Goal: Communication & Community: Participate in discussion

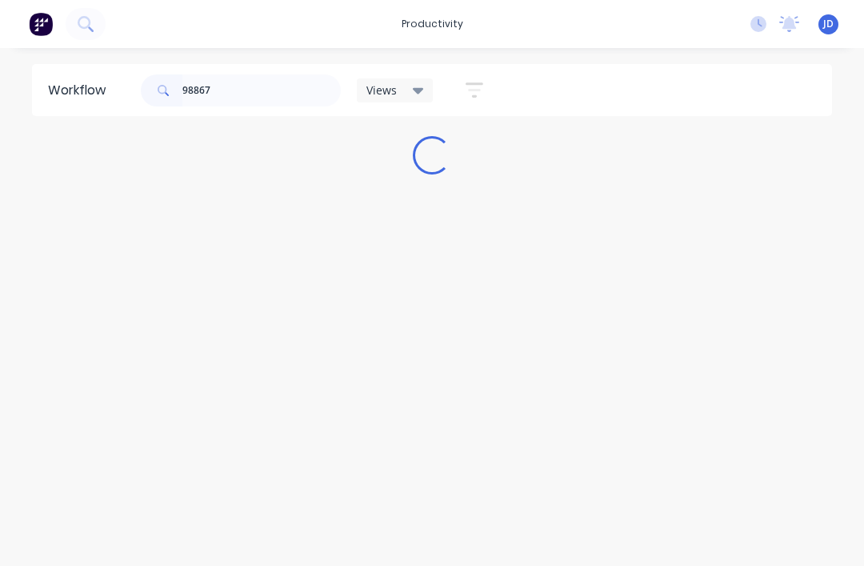
scroll to position [3, 0]
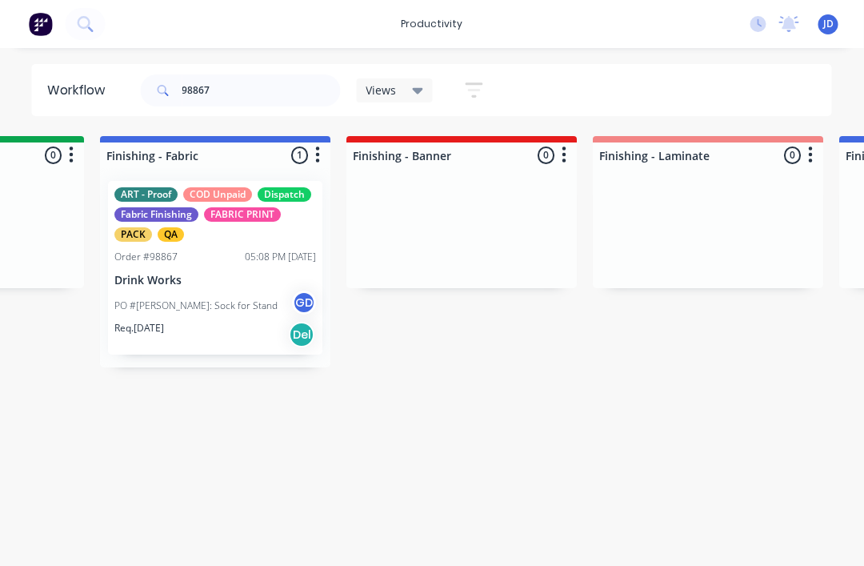
scroll to position [3, 2892]
click at [206, 254] on div "Order #98867 05:08 PM [DATE]" at bounding box center [215, 257] width 202 height 14
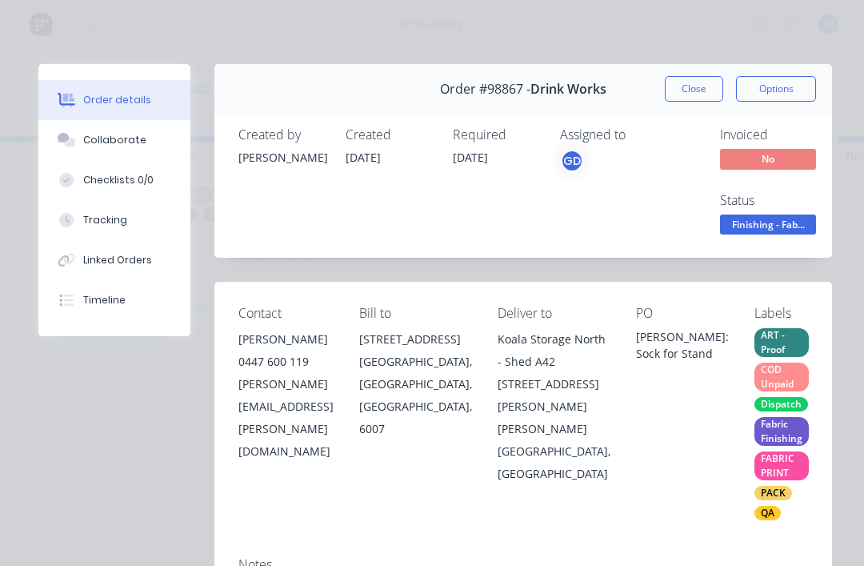
click at [128, 134] on div "Collaborate" at bounding box center [114, 140] width 63 height 14
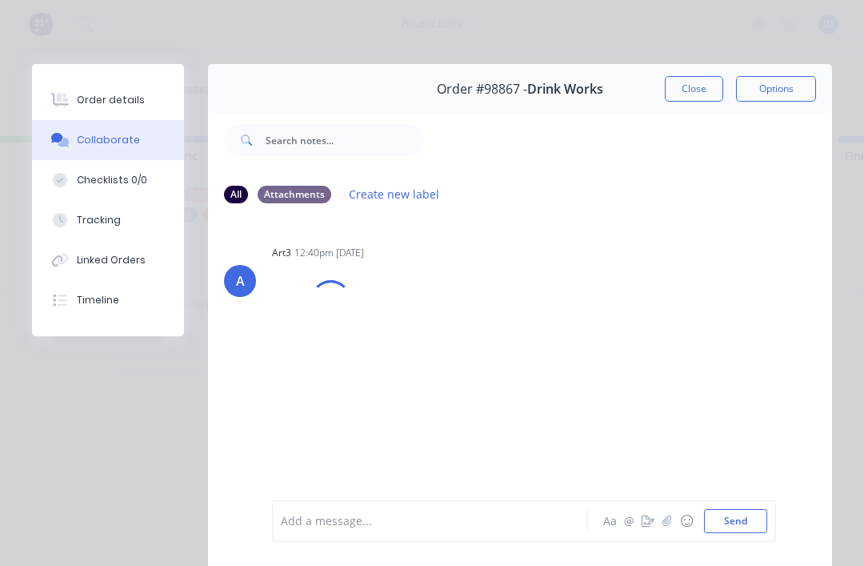
click at [662, 528] on button "button" at bounding box center [667, 520] width 19 height 19
click at [762, 526] on button "Send" at bounding box center [735, 521] width 63 height 24
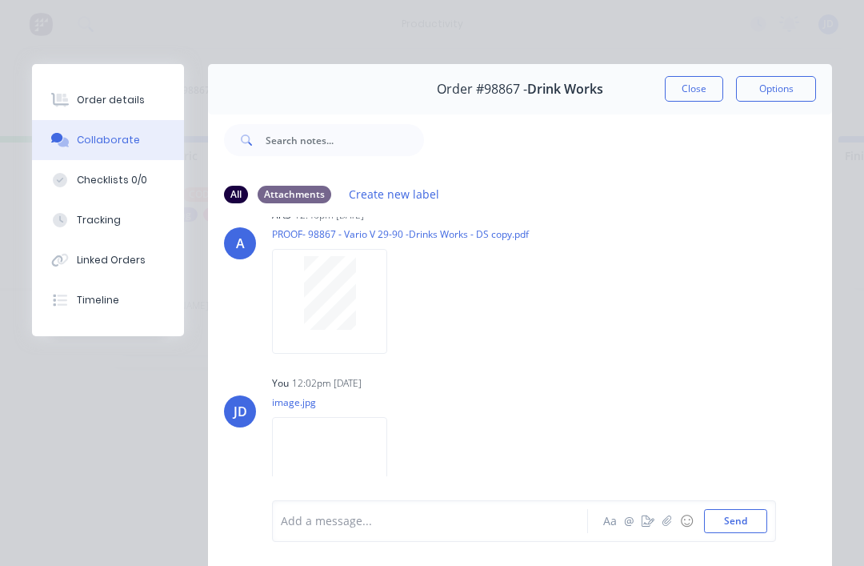
scroll to position [37, 0]
click at [672, 526] on icon "button" at bounding box center [667, 520] width 10 height 11
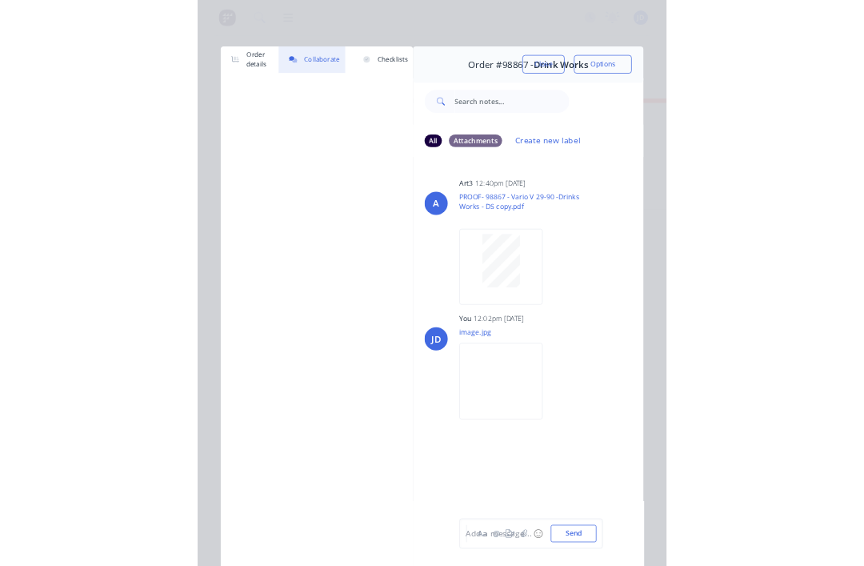
scroll to position [3, 2892]
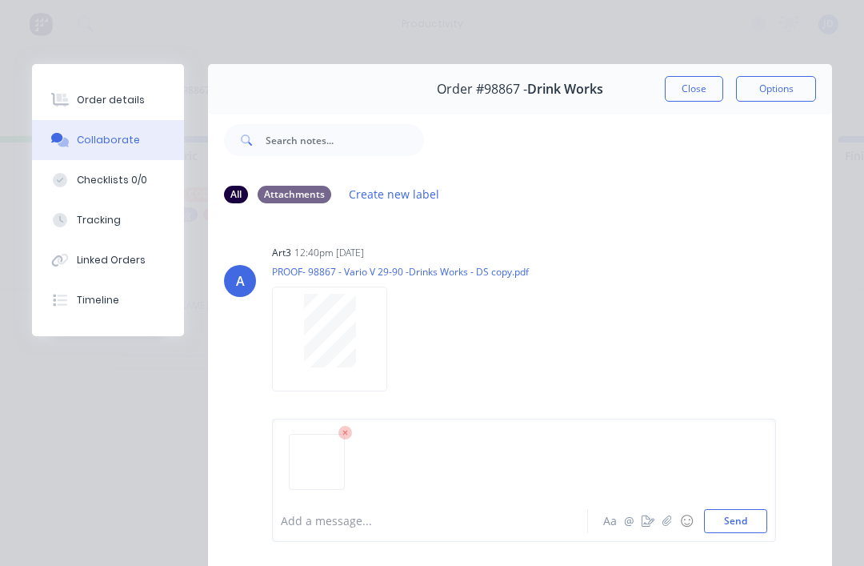
click at [758, 511] on button "Send" at bounding box center [735, 521] width 63 height 24
click at [700, 82] on button "Close" at bounding box center [694, 89] width 58 height 26
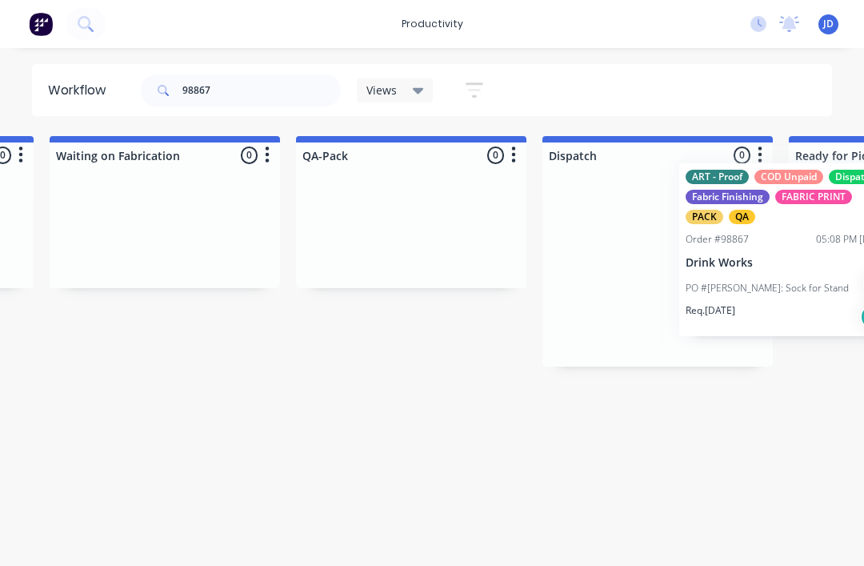
scroll to position [3, 3940]
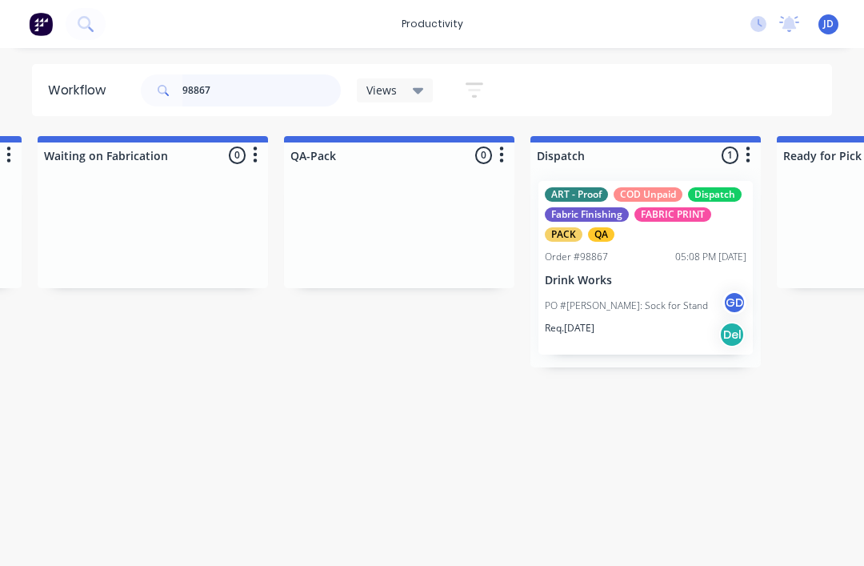
click at [233, 94] on input "98867" at bounding box center [261, 90] width 158 height 32
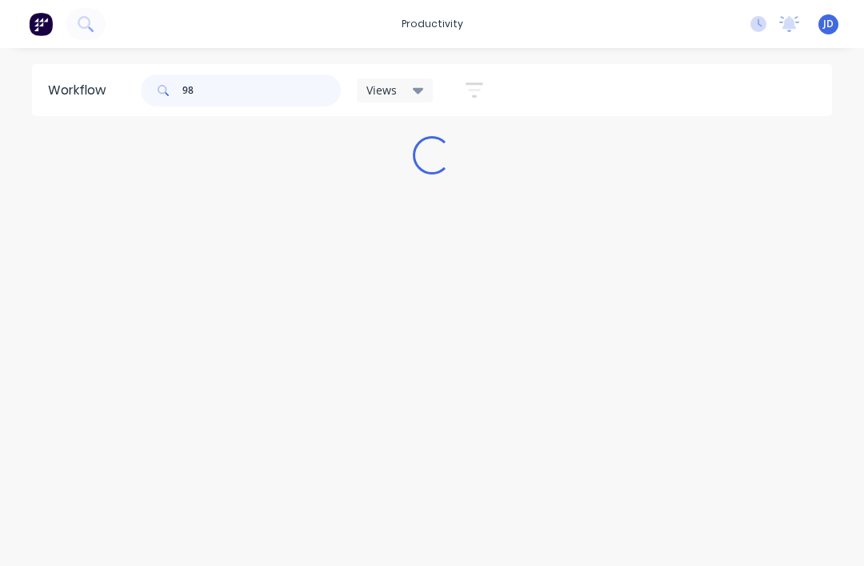
scroll to position [3, 0]
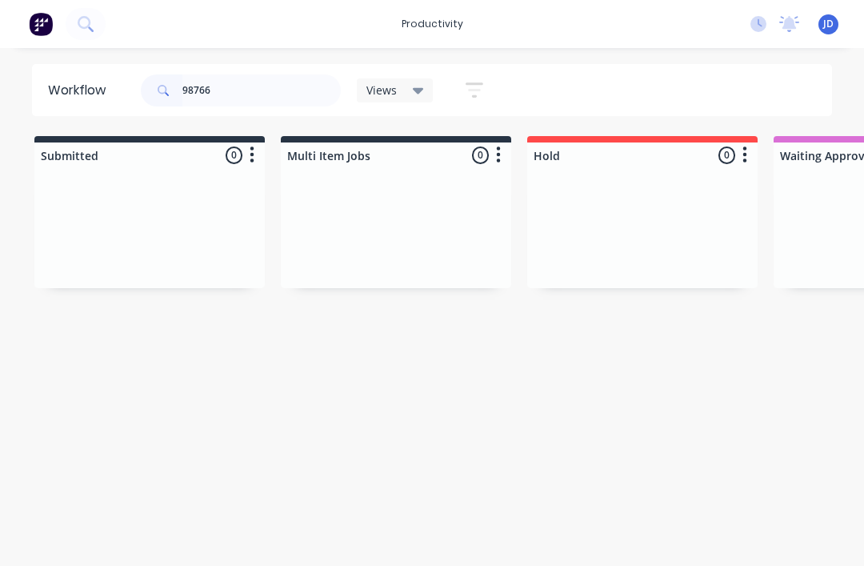
click at [262, 202] on div at bounding box center [149, 228] width 230 height 120
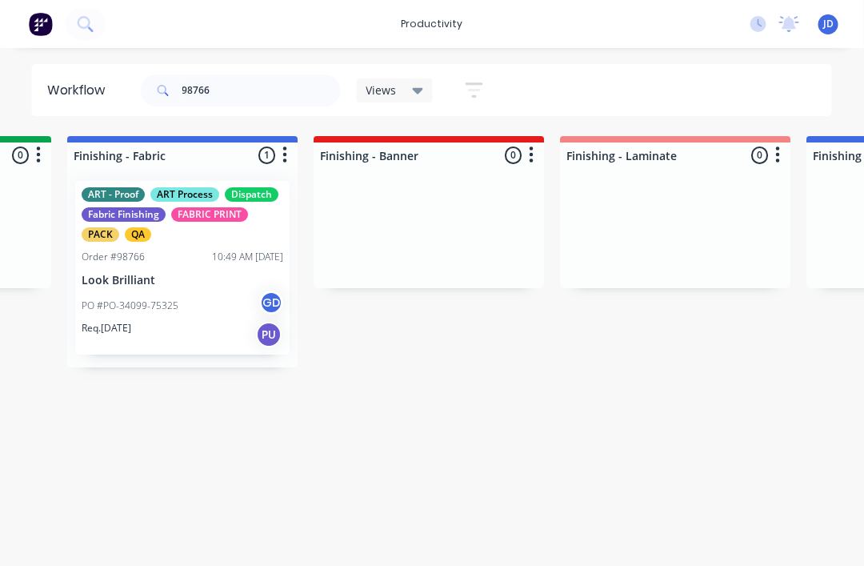
click at [195, 270] on div "ART - Proof ART Process Dispatch Fabric Finishing FABRIC PRINT PACK QA Order #9…" at bounding box center [183, 268] width 214 height 174
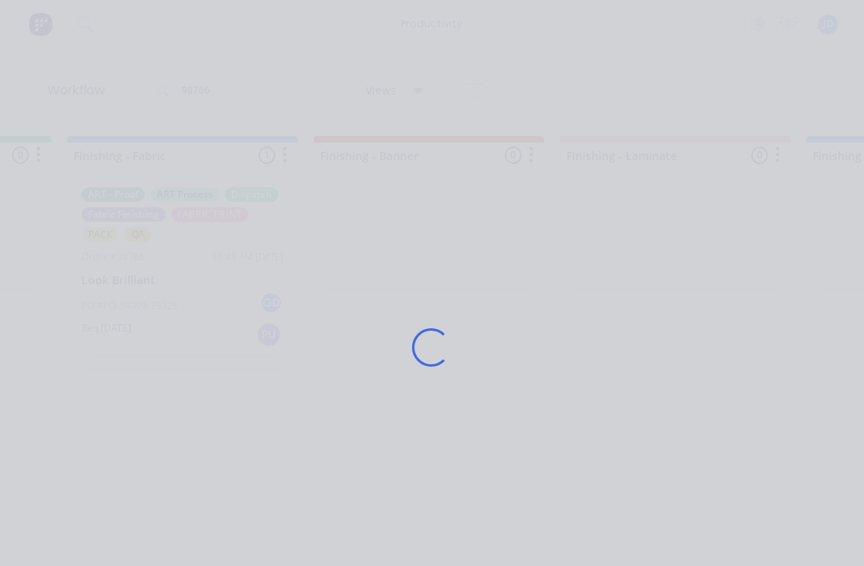
scroll to position [3, 2924]
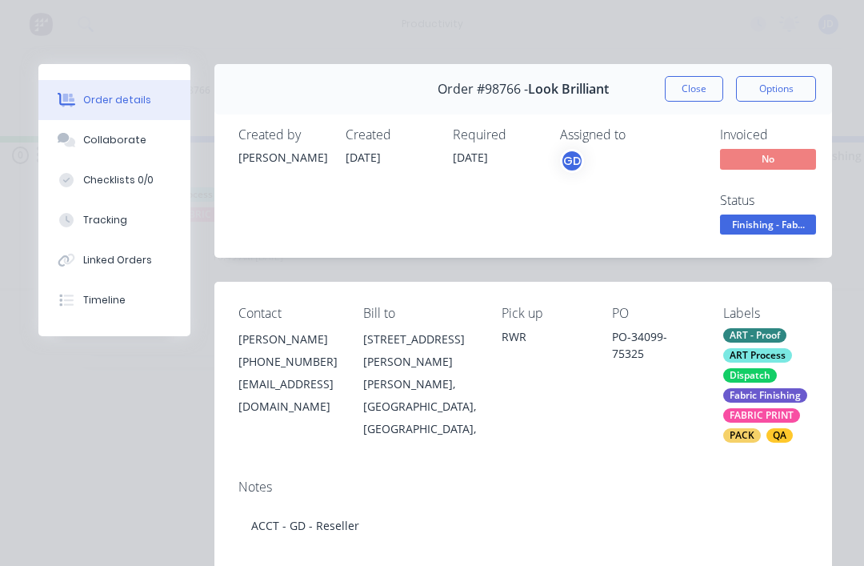
click at [124, 147] on button "Collaborate" at bounding box center [114, 140] width 152 height 40
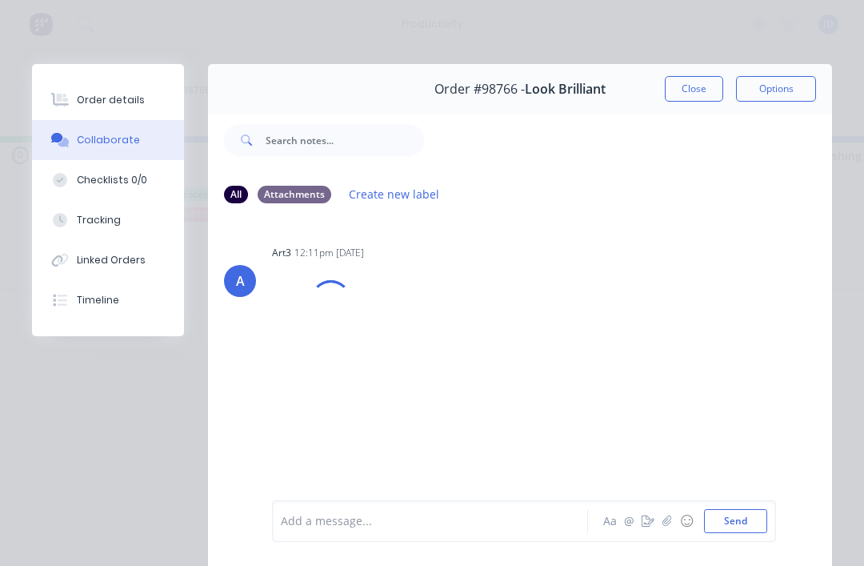
click at [670, 530] on button "button" at bounding box center [667, 520] width 19 height 19
click at [739, 526] on button "Send" at bounding box center [735, 521] width 63 height 24
click at [679, 519] on button "☺" at bounding box center [686, 520] width 19 height 19
click at [666, 524] on icon "button" at bounding box center [667, 520] width 10 height 11
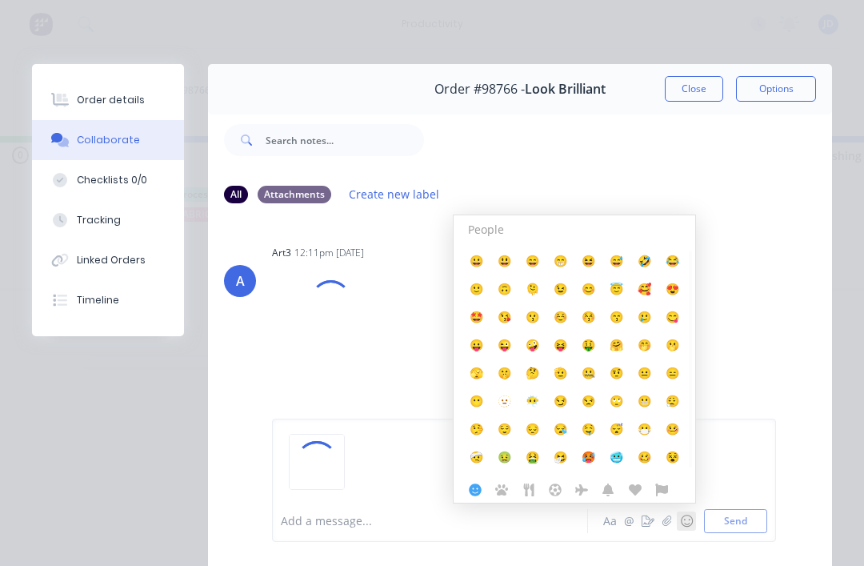
click at [696, 515] on button "☺" at bounding box center [686, 520] width 19 height 19
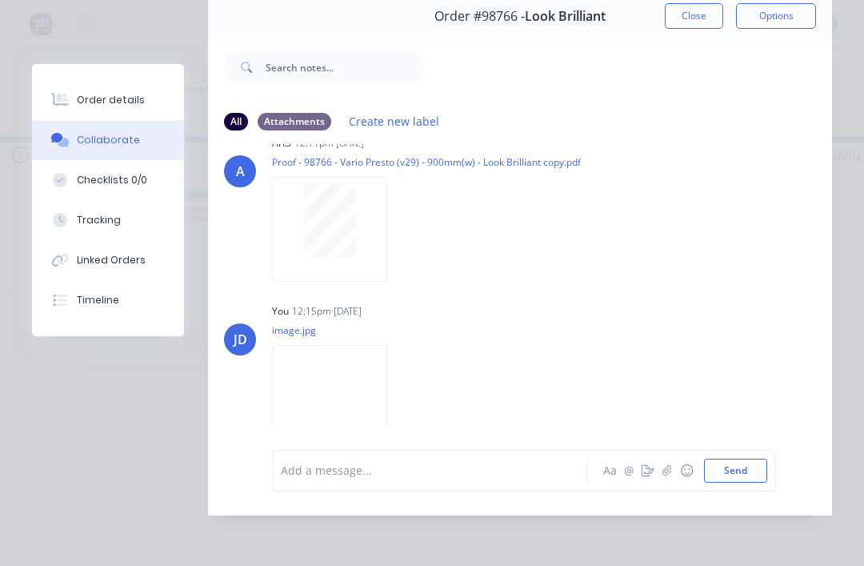
scroll to position [19, 2924]
click at [660, 478] on button "button" at bounding box center [667, 470] width 19 height 19
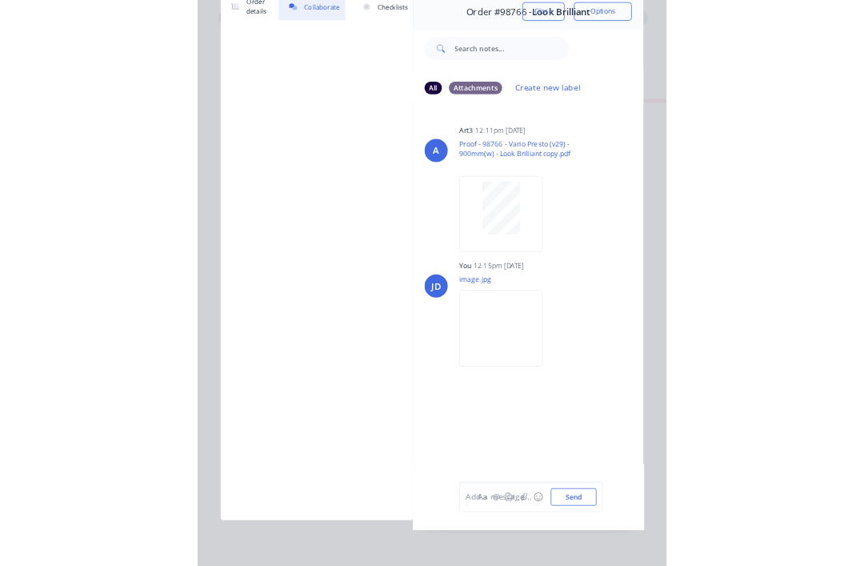
scroll to position [0, 0]
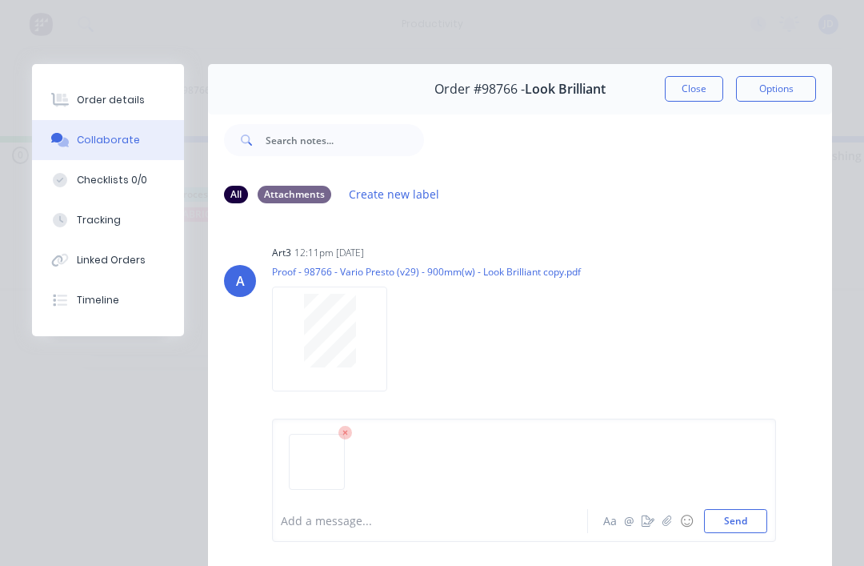
click at [773, 515] on div "Add a message... Aa @ ☺ Send" at bounding box center [524, 479] width 504 height 123
click at [757, 513] on button "Send" at bounding box center [735, 521] width 63 height 24
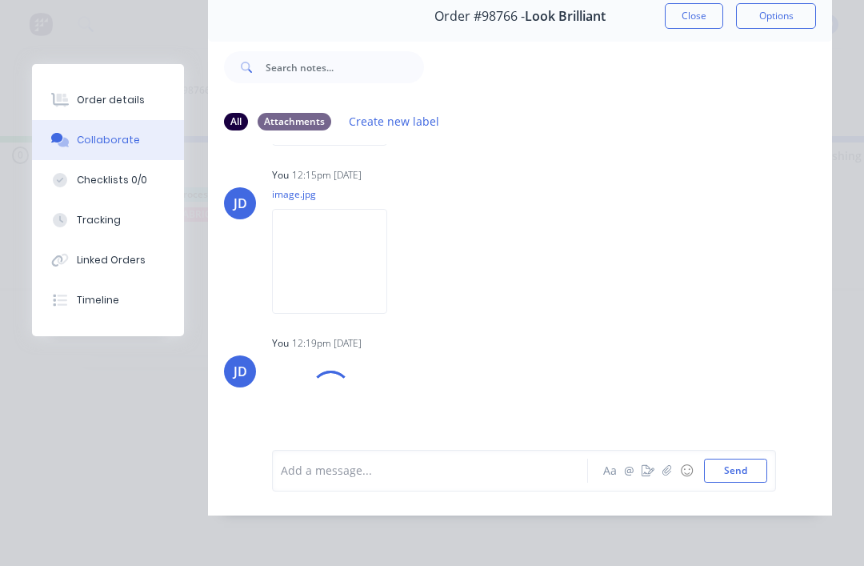
scroll to position [123, 0]
click at [671, 471] on icon "button" at bounding box center [666, 470] width 9 height 10
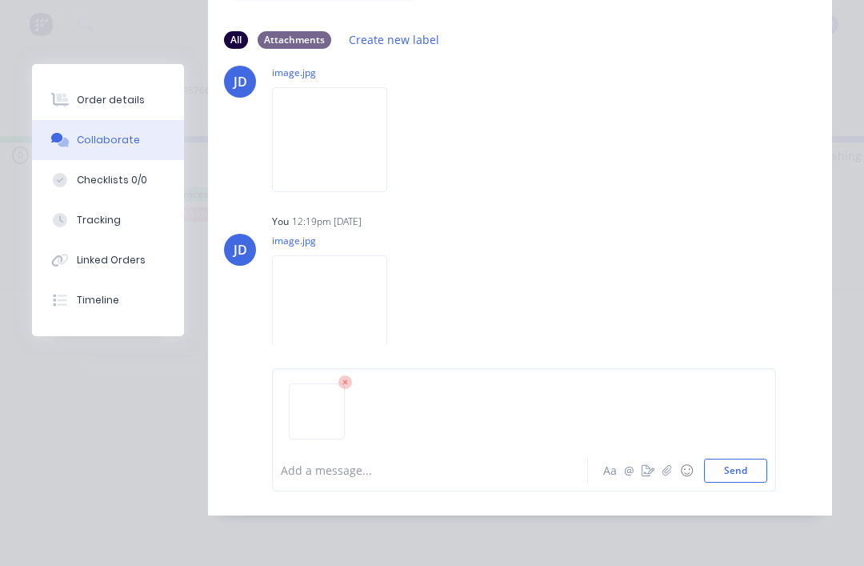
scroll to position [211, 0]
click at [670, 475] on icon "button" at bounding box center [666, 470] width 9 height 10
click at [740, 482] on button "Send" at bounding box center [735, 470] width 63 height 24
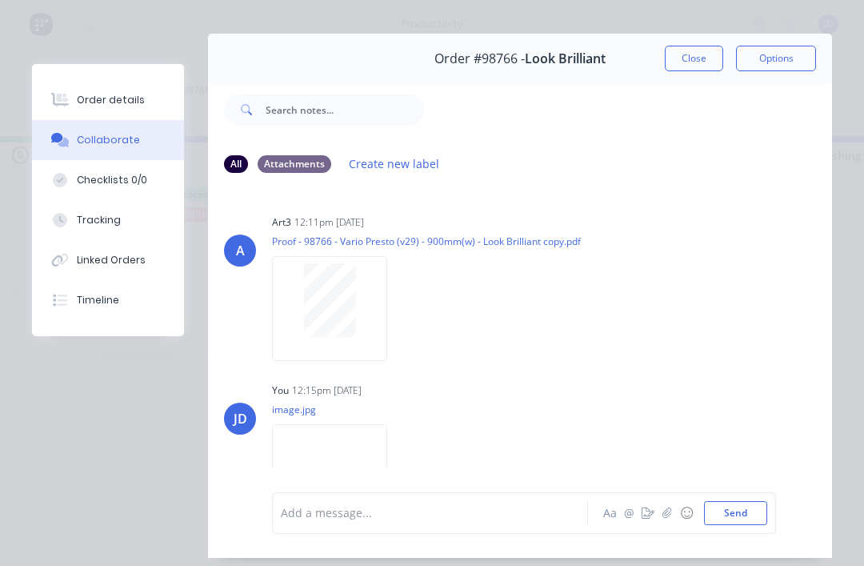
scroll to position [0, 0]
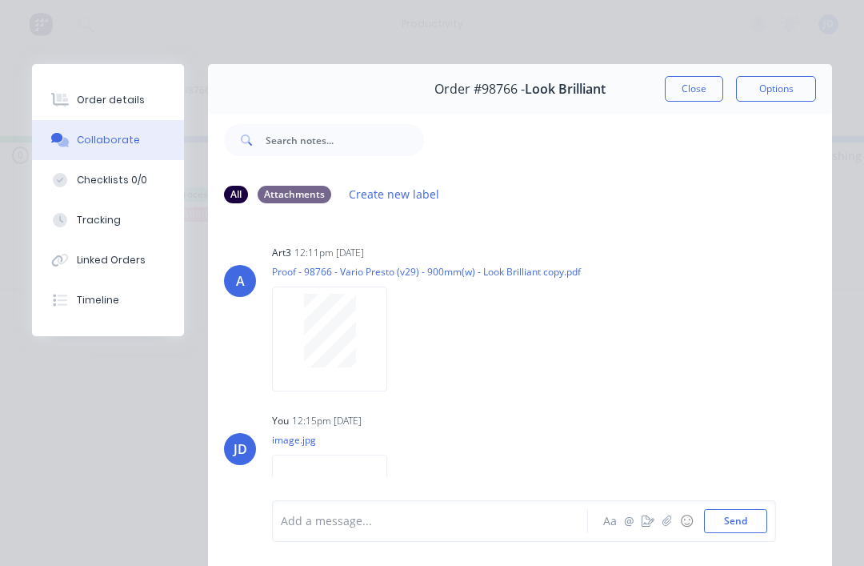
click at [701, 83] on button "Close" at bounding box center [694, 89] width 58 height 26
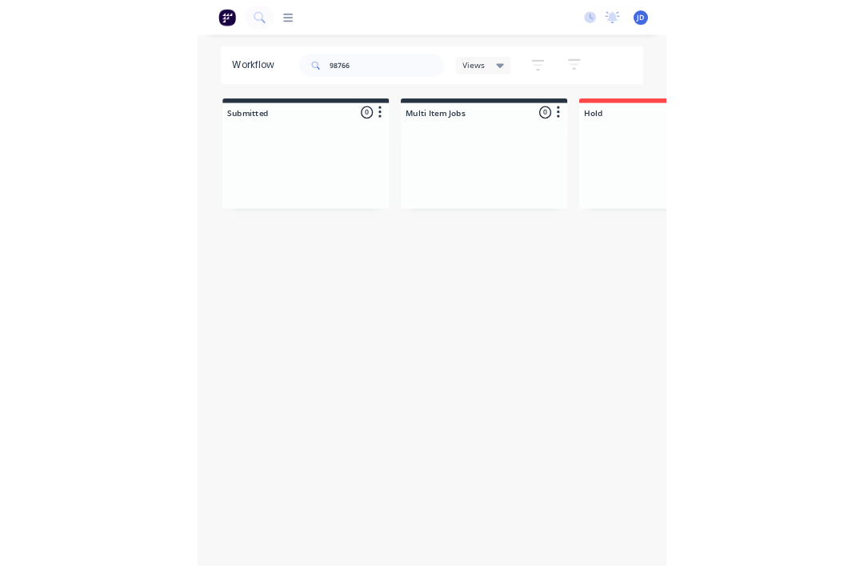
scroll to position [19, 4020]
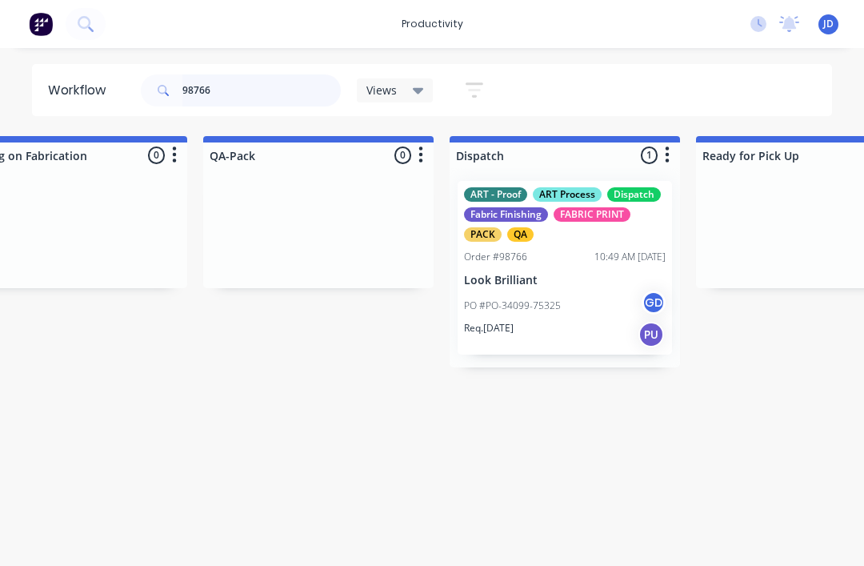
click at [230, 86] on input "98766" at bounding box center [261, 90] width 158 height 32
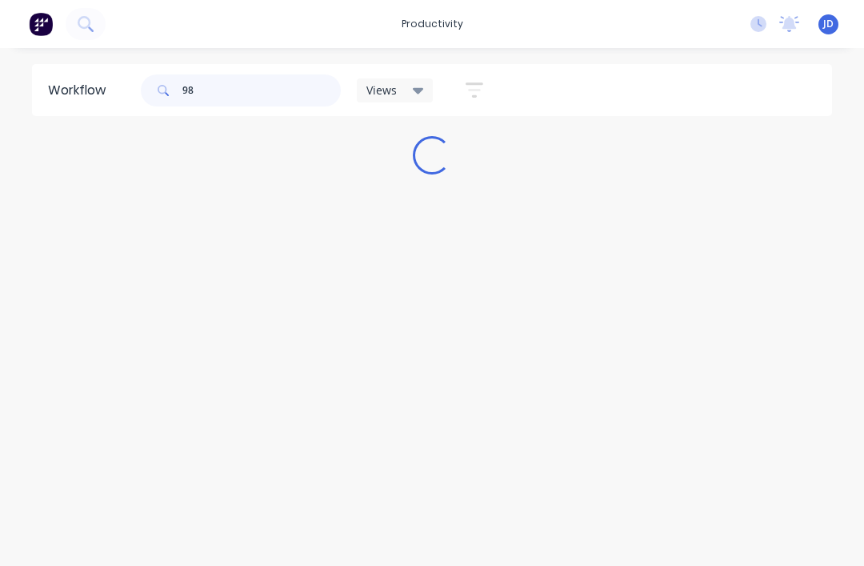
scroll to position [19, 0]
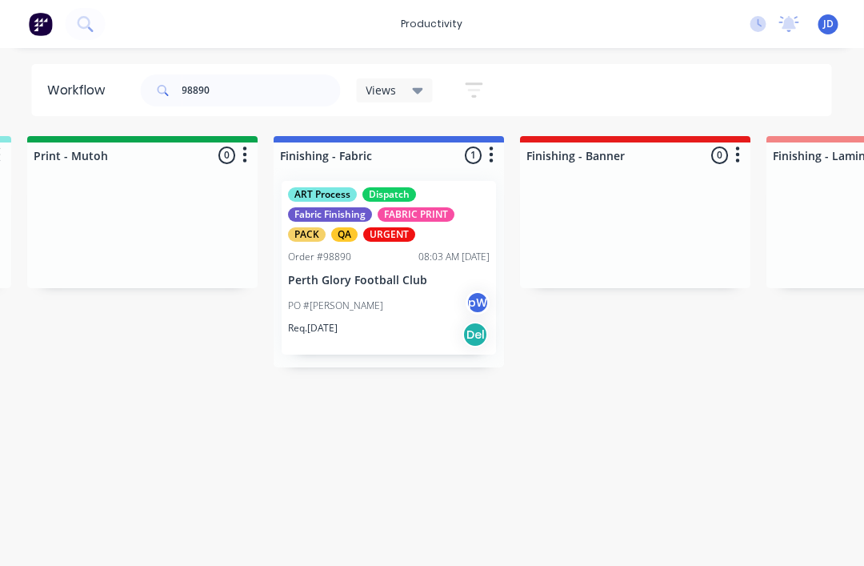
scroll to position [19, 2755]
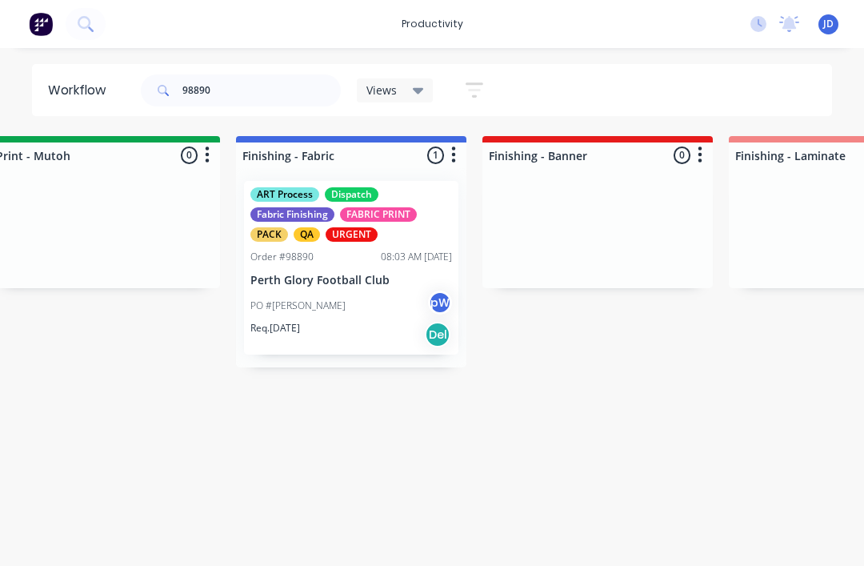
click at [349, 250] on div "Order #98890 08:03 AM [DATE]" at bounding box center [351, 257] width 202 height 14
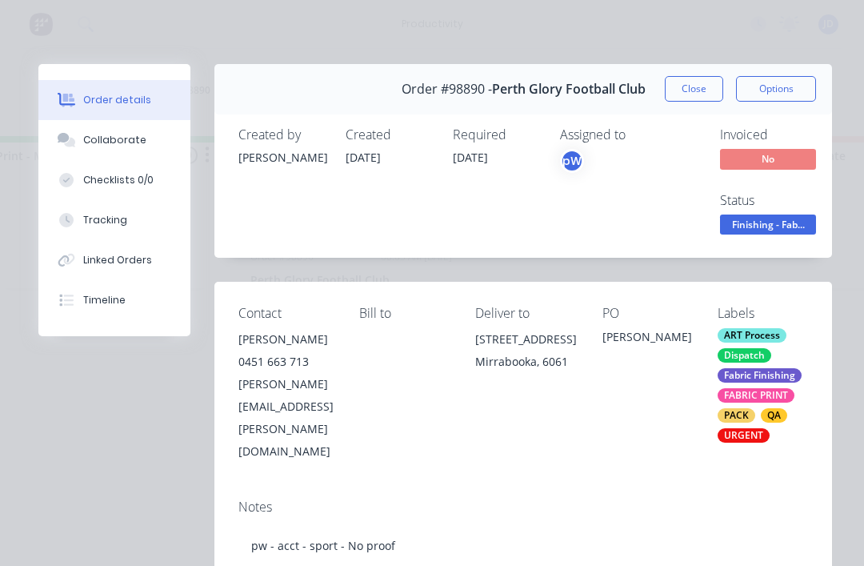
click at [120, 139] on div "Collaborate" at bounding box center [114, 140] width 63 height 14
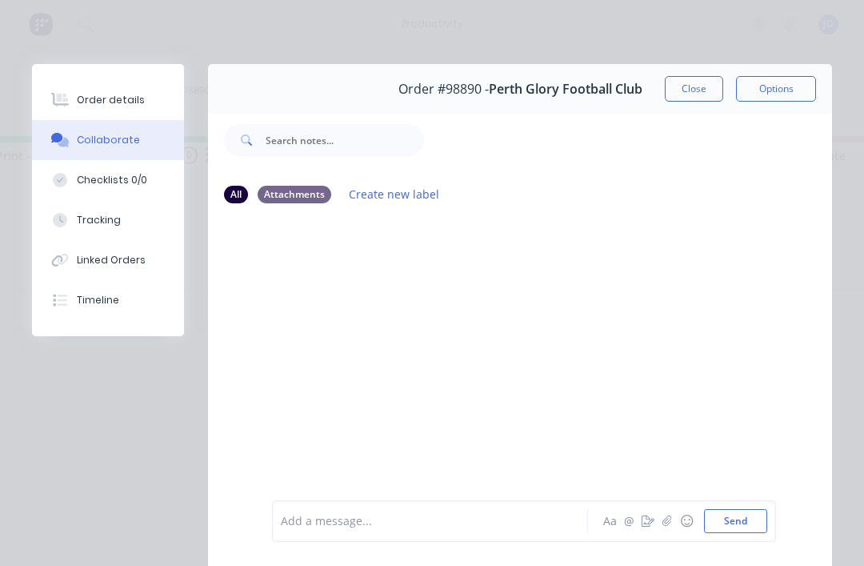
click at [662, 519] on button "button" at bounding box center [667, 520] width 19 height 19
click at [760, 519] on button "Send" at bounding box center [735, 521] width 63 height 24
click at [668, 526] on icon "button" at bounding box center [667, 520] width 10 height 11
click at [766, 523] on button "Send" at bounding box center [735, 521] width 63 height 24
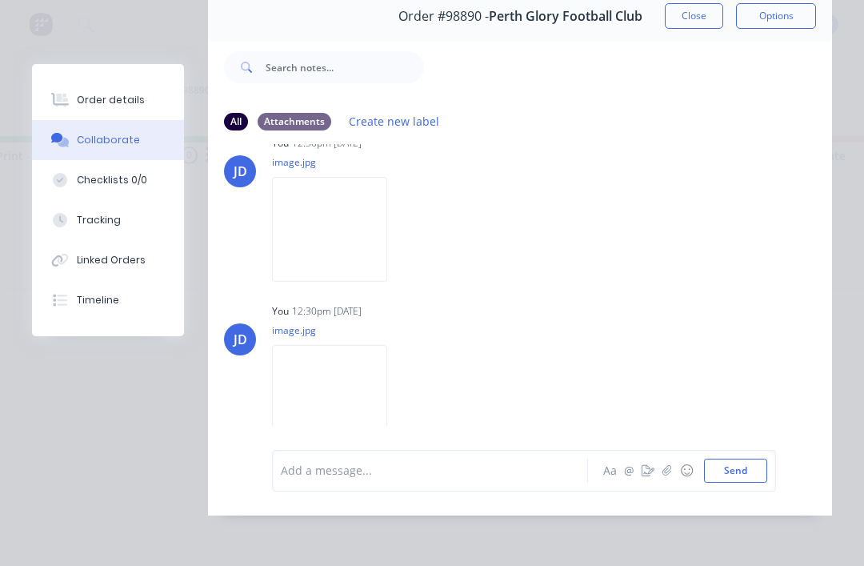
scroll to position [123, 0]
click at [671, 476] on icon "button" at bounding box center [667, 470] width 10 height 11
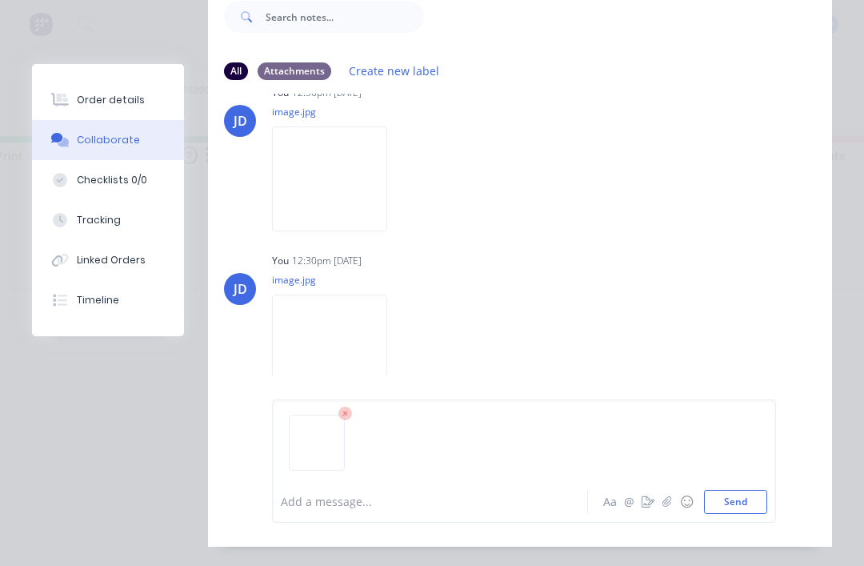
click at [764, 514] on button "Send" at bounding box center [735, 502] width 63 height 24
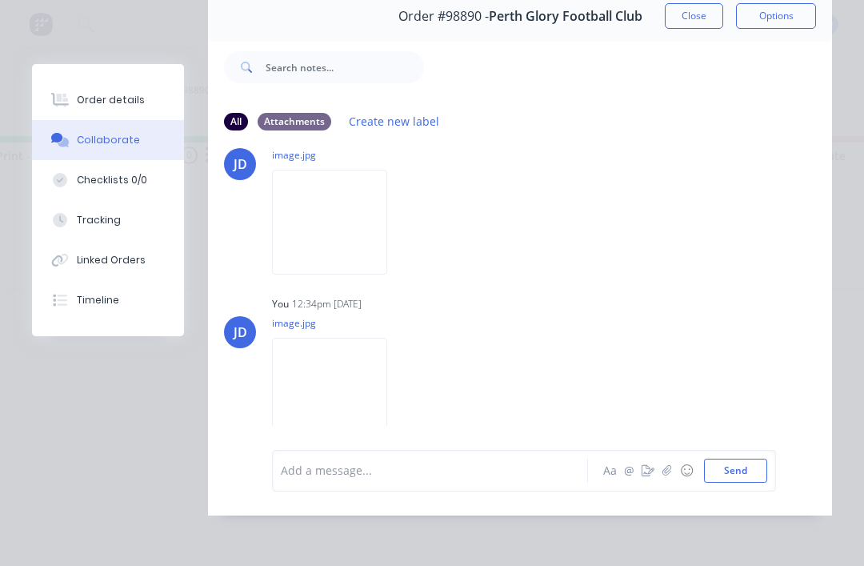
scroll to position [211, 0]
click at [660, 470] on button "button" at bounding box center [667, 470] width 19 height 19
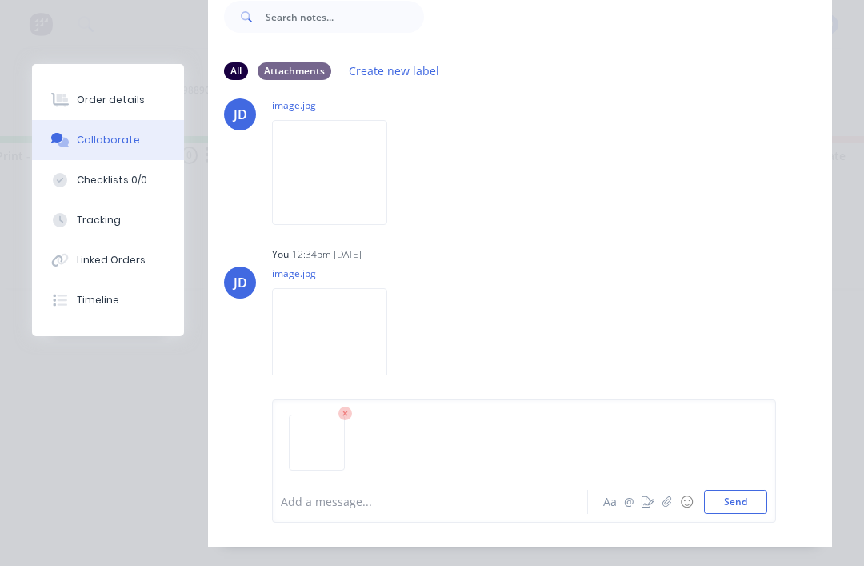
click at [766, 514] on button "Send" at bounding box center [735, 502] width 63 height 24
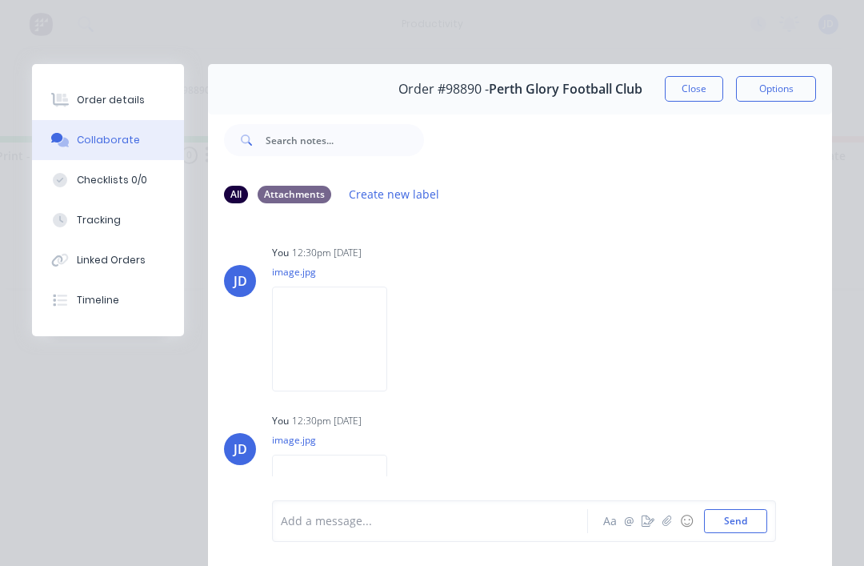
scroll to position [0, 0]
click at [682, 90] on button "Close" at bounding box center [694, 89] width 58 height 26
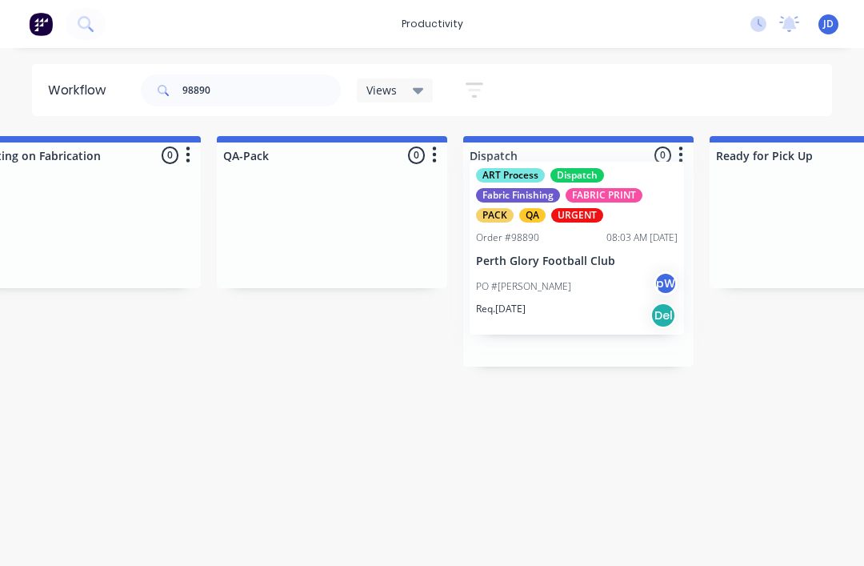
scroll to position [19, 4008]
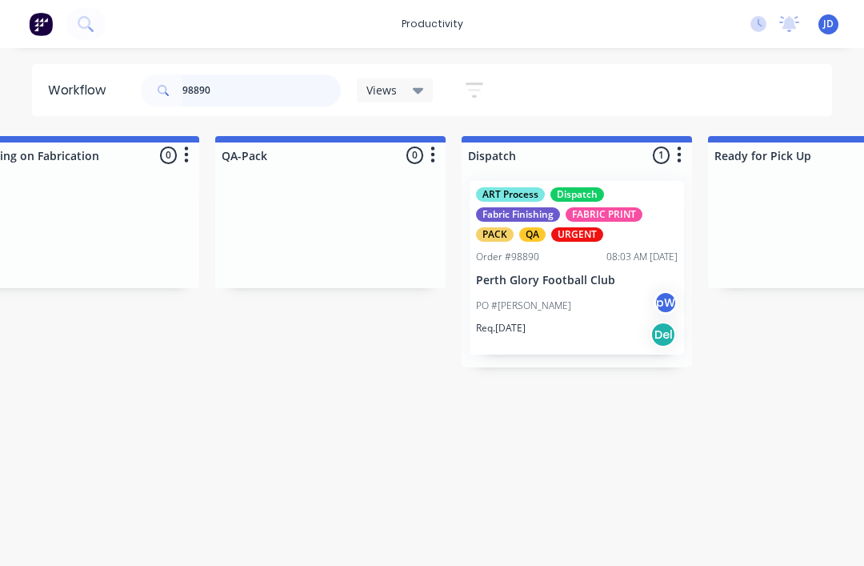
click at [238, 102] on input "98890" at bounding box center [261, 90] width 158 height 32
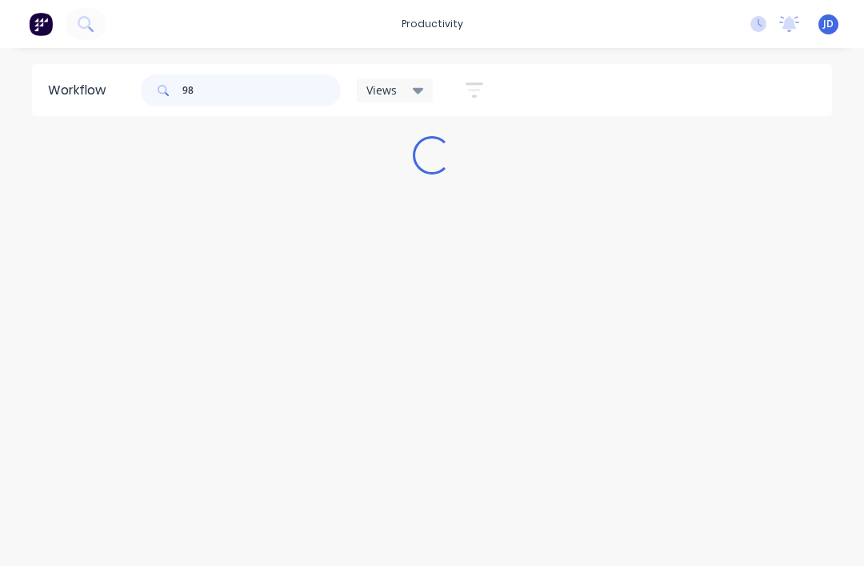
scroll to position [19, 0]
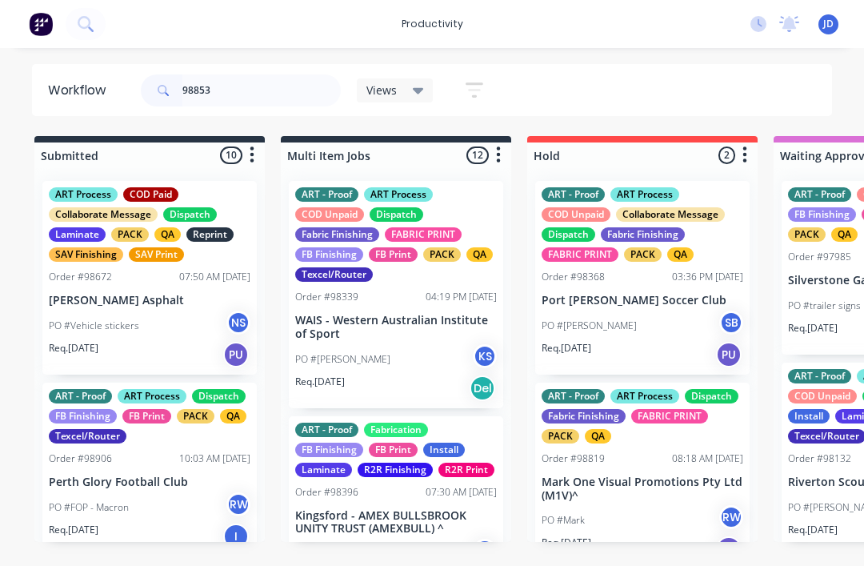
click at [238, 101] on input "98853" at bounding box center [261, 90] width 158 height 32
type input "98853"
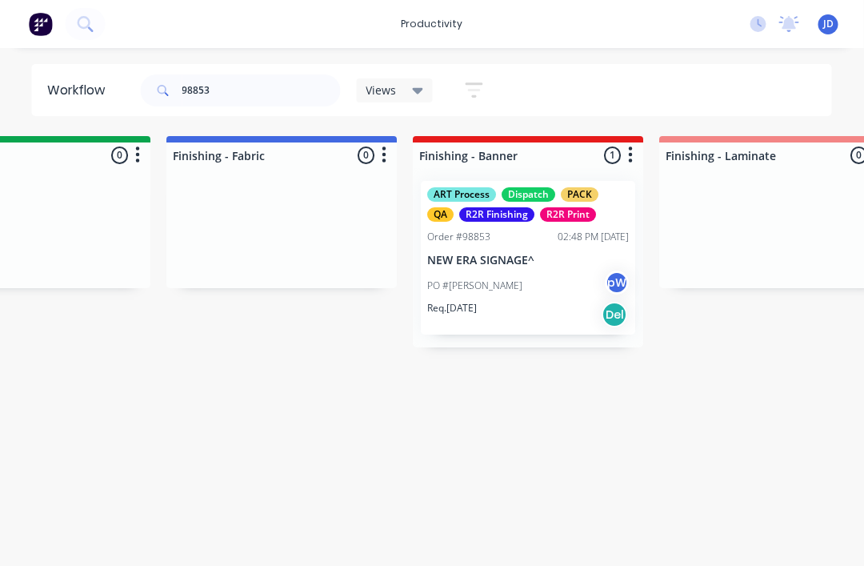
scroll to position [19, 3126]
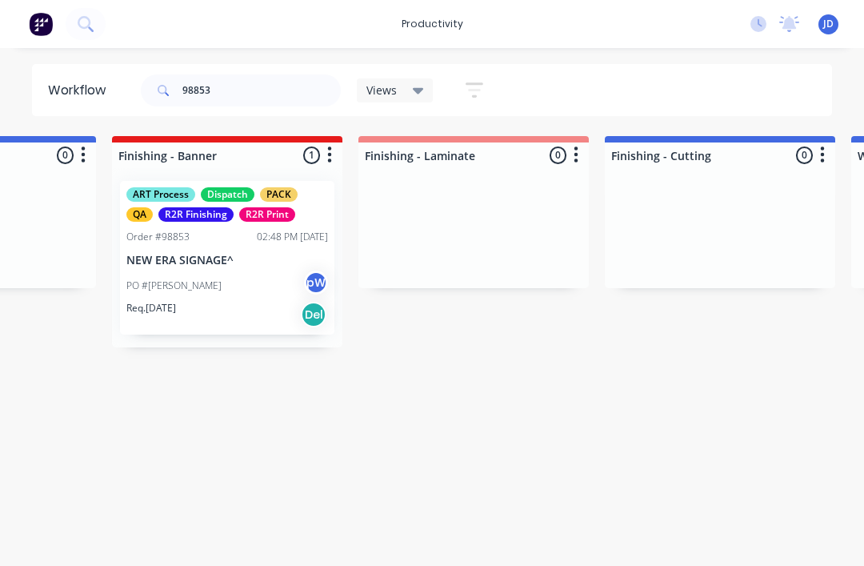
click at [230, 274] on div "PO #[PERSON_NAME] pW" at bounding box center [227, 285] width 202 height 30
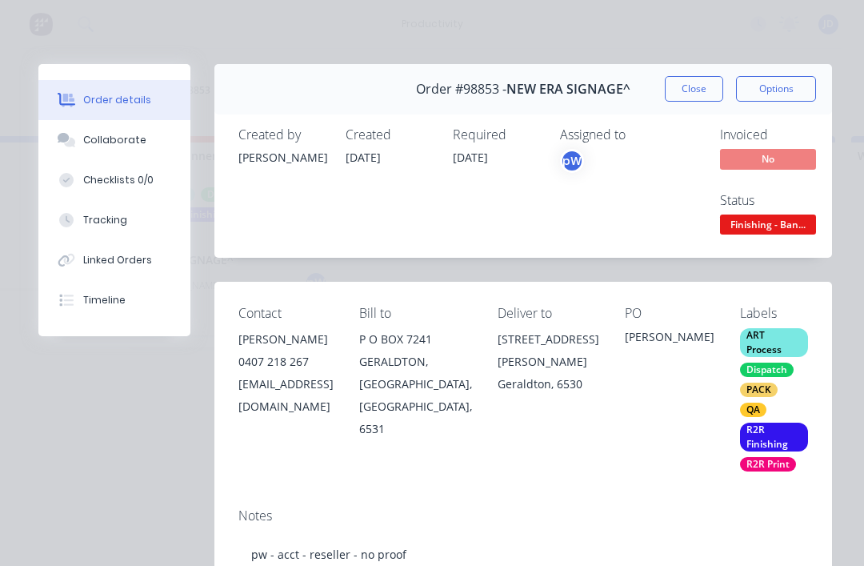
click at [131, 148] on button "Collaborate" at bounding box center [114, 140] width 152 height 40
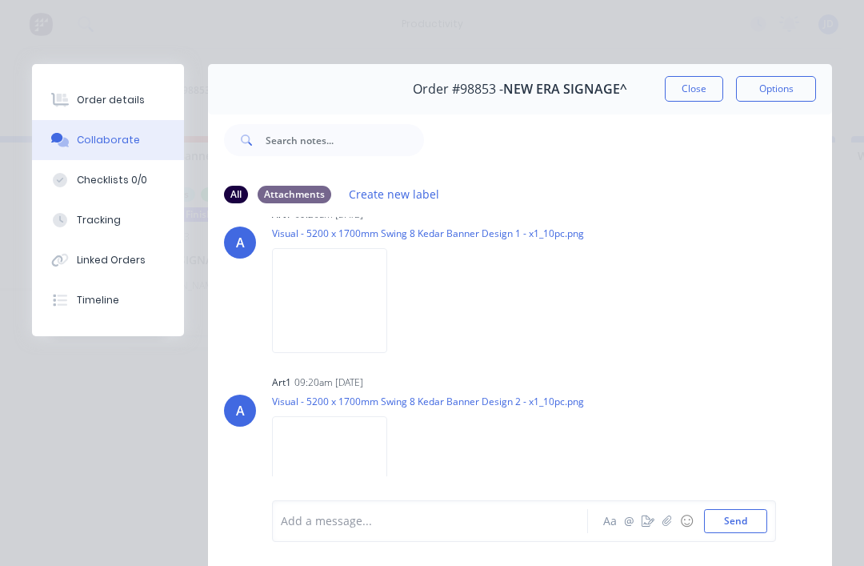
scroll to position [37, 0]
click at [666, 521] on icon "button" at bounding box center [666, 520] width 9 height 10
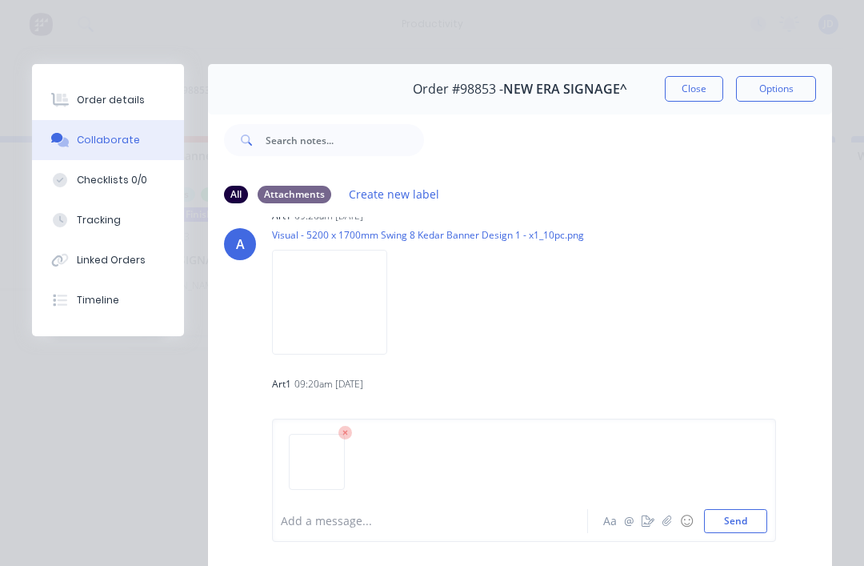
click at [762, 521] on button "Send" at bounding box center [735, 521] width 63 height 24
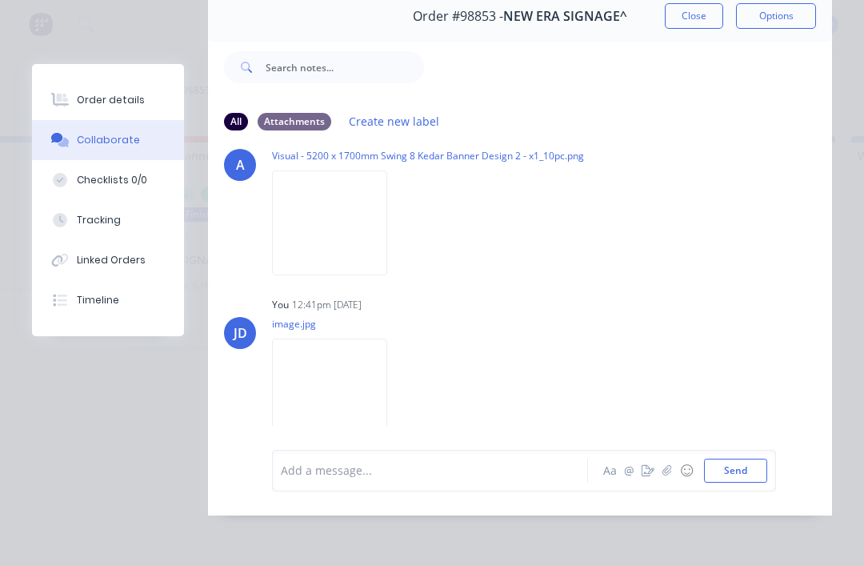
scroll to position [123, 0]
click at [0, 0] on div "Labels Download Delete" at bounding box center [0, 0] width 0 height 0
click at [0, 0] on icon "button" at bounding box center [0, 0] width 0 height 0
click at [0, 0] on button "Delete" at bounding box center [0, 0] width 0 height 0
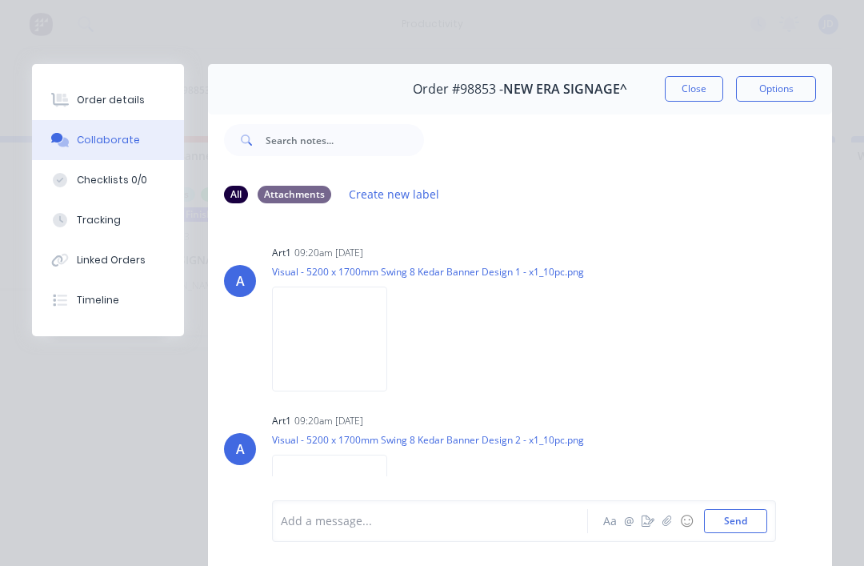
scroll to position [0, 0]
click at [683, 84] on button "Close" at bounding box center [694, 89] width 58 height 26
